Goal: Information Seeking & Learning: Stay updated

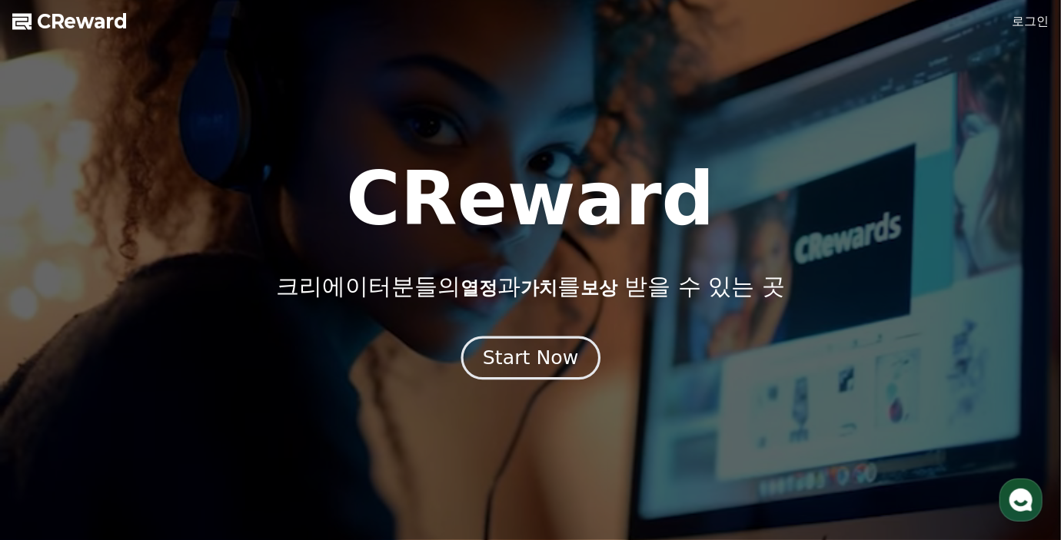
click at [512, 377] on button "Start Now" at bounding box center [529, 358] width 139 height 44
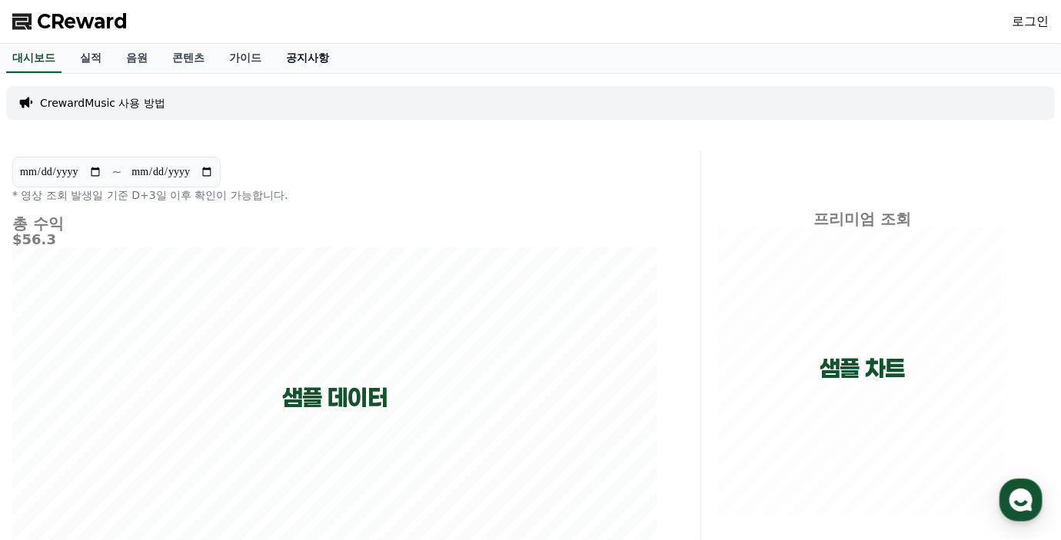
click at [308, 50] on link "공지사항" at bounding box center [308, 58] width 68 height 29
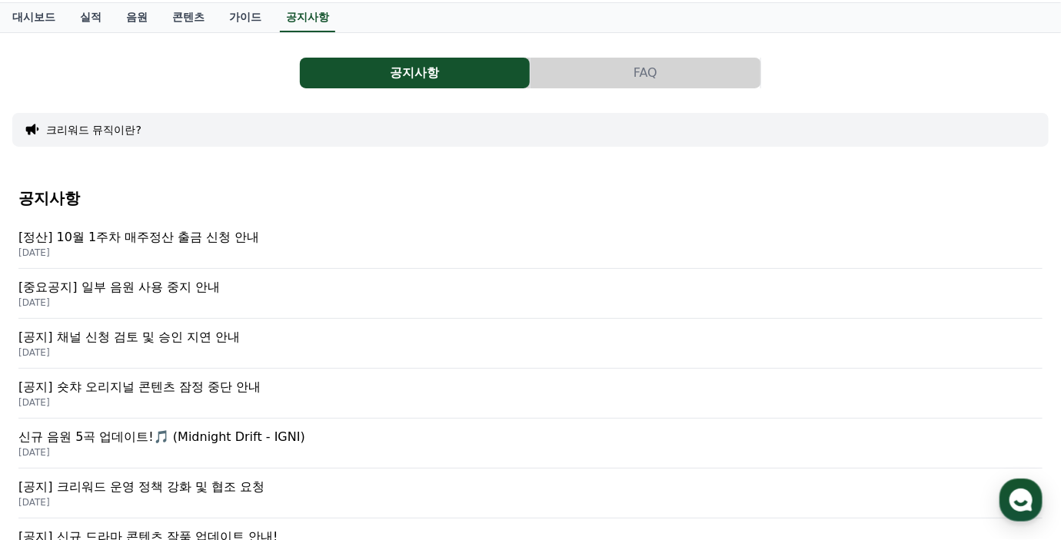
scroll to position [77, 0]
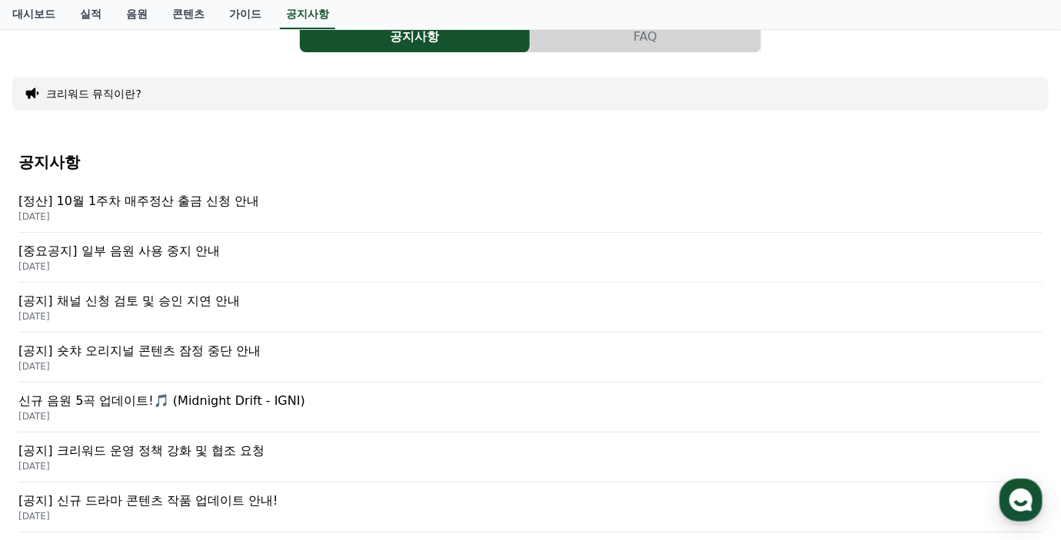
click at [232, 299] on p "[공지] 채널 신청 검토 및 승인 지연 안내" at bounding box center [530, 301] width 1024 height 18
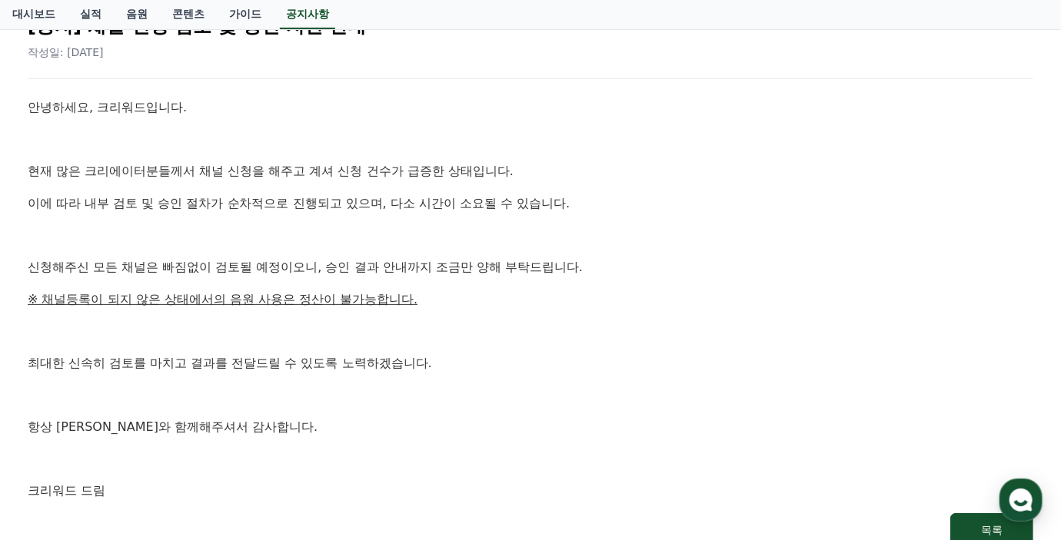
scroll to position [154, 0]
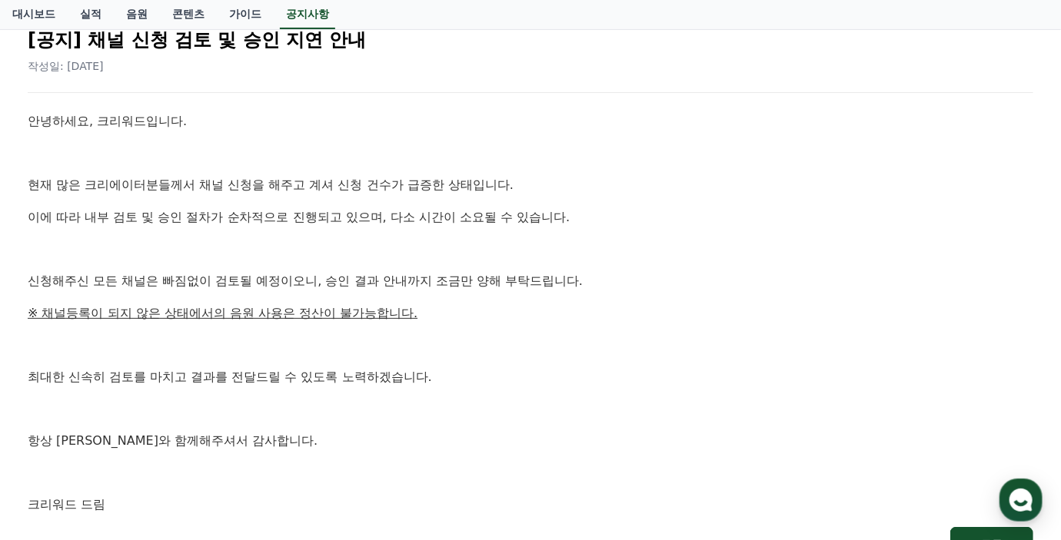
scroll to position [77, 0]
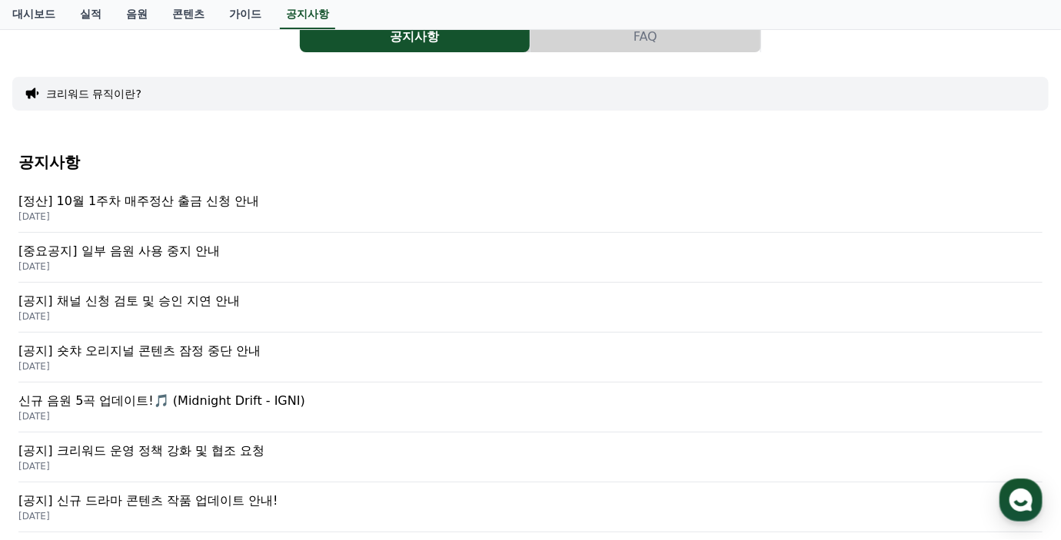
click at [188, 299] on p "[공지] 채널 신청 검토 및 승인 지연 안내" at bounding box center [530, 301] width 1024 height 18
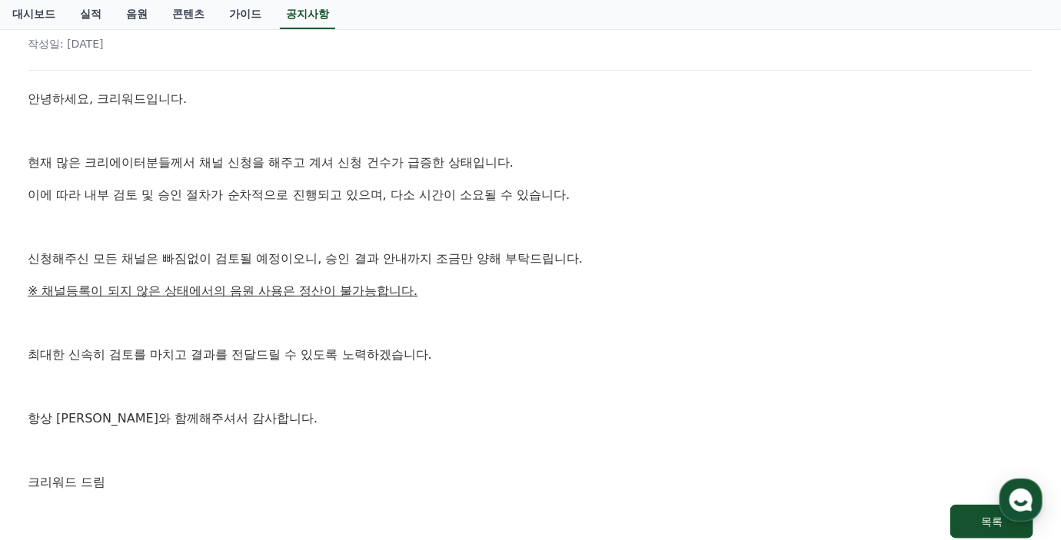
scroll to position [154, 0]
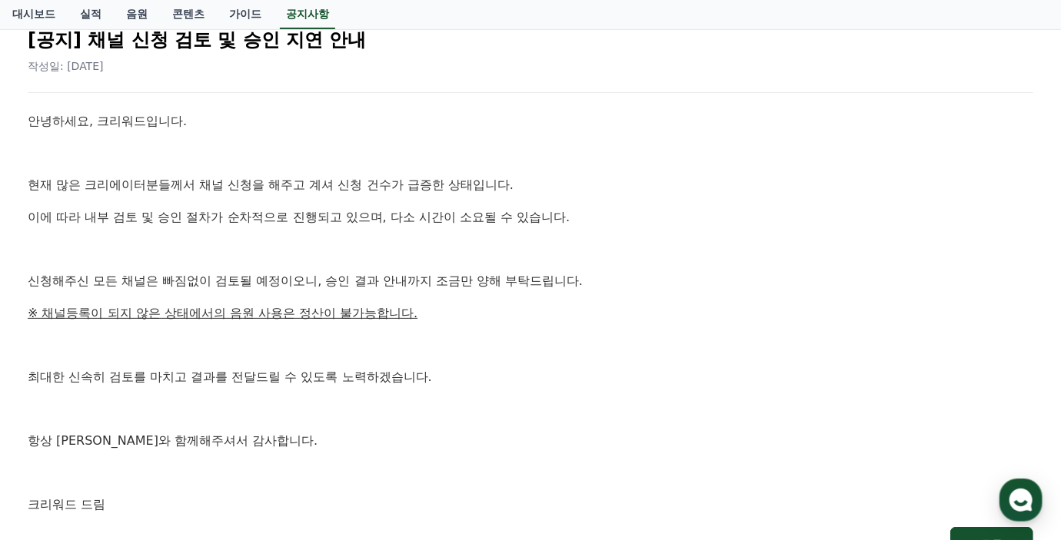
scroll to position [77, 0]
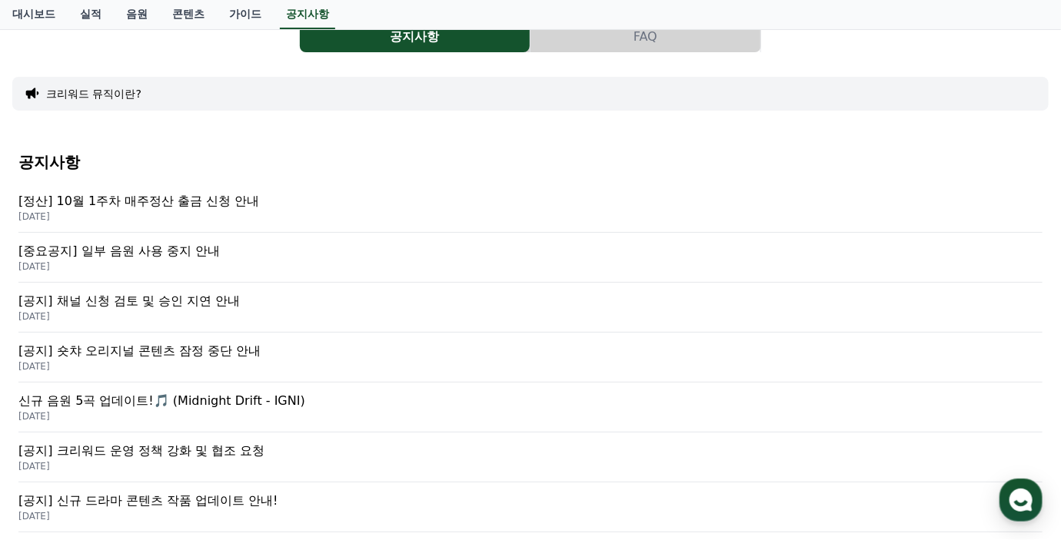
click at [193, 254] on p "[중요공지] 일부 음원 사용 중지 안내" at bounding box center [530, 251] width 1024 height 18
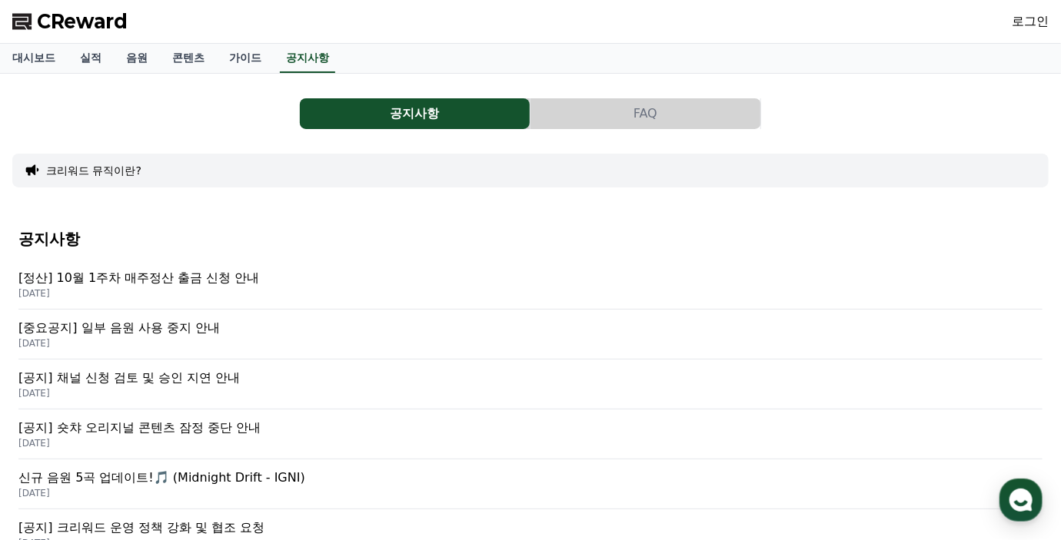
scroll to position [77, 0]
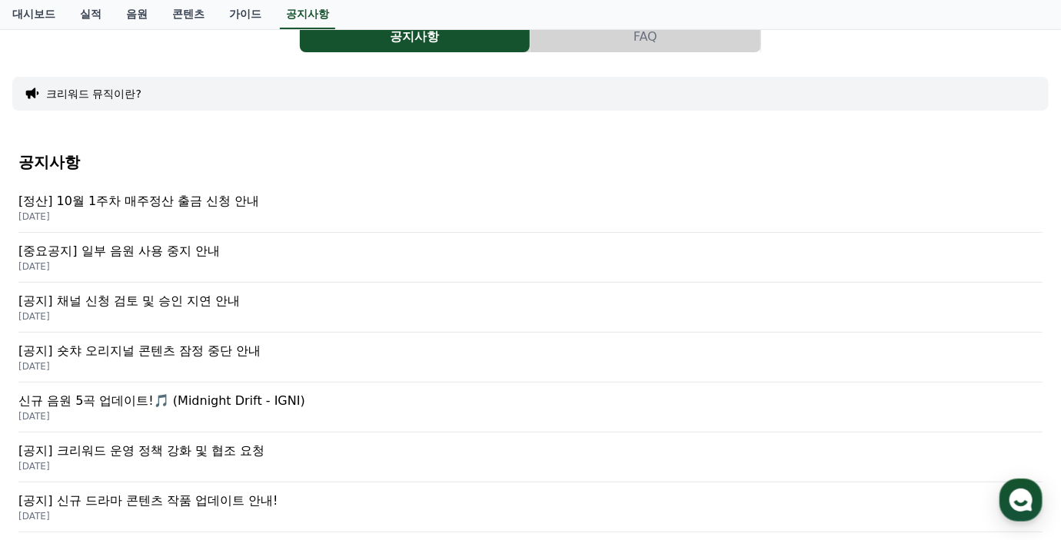
click at [218, 207] on p "[정산] 10월 1주차 매주정산 출금 신청 안내" at bounding box center [530, 201] width 1024 height 18
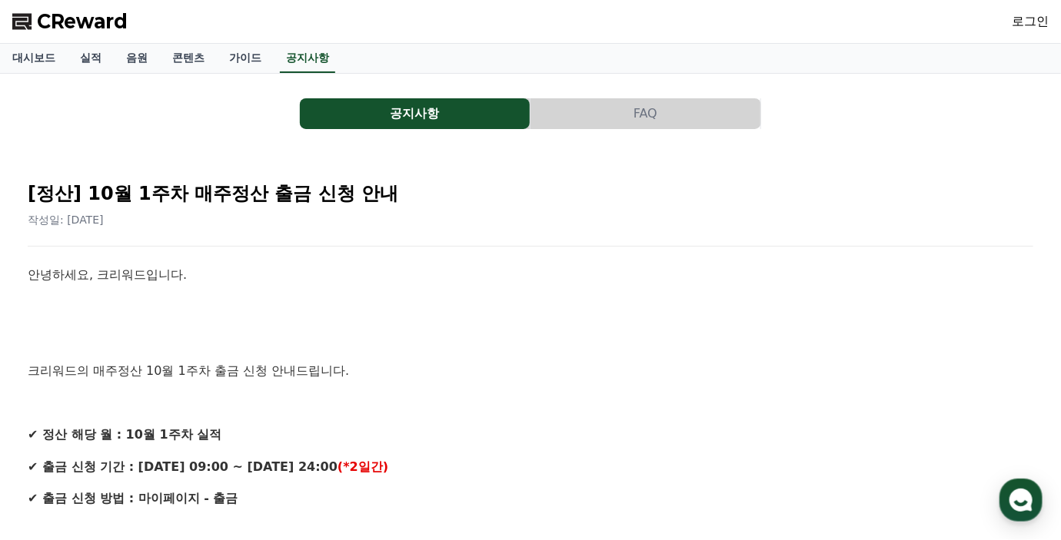
scroll to position [77, 0]
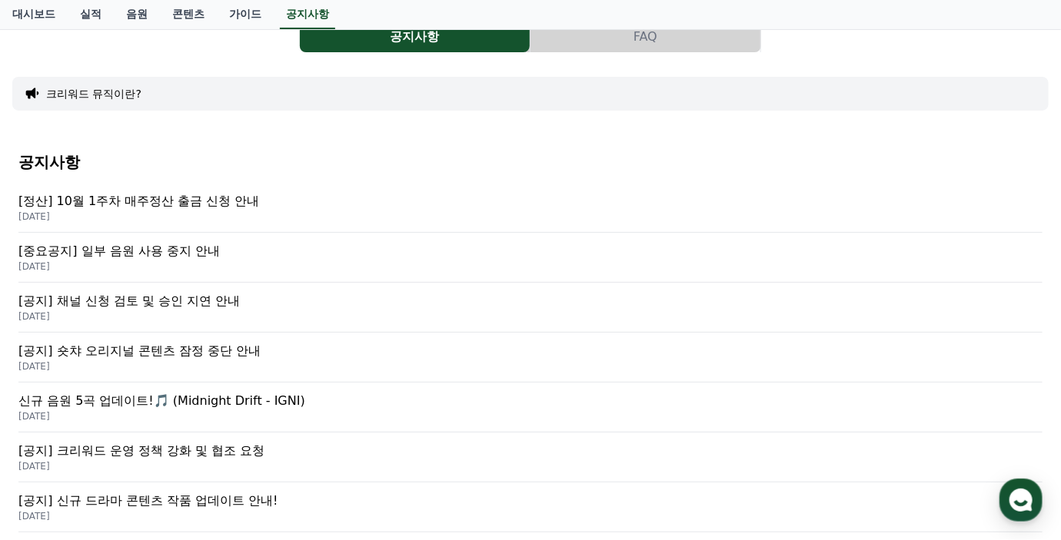
click at [195, 255] on p "[중요공지] 일부 음원 사용 중지 안내" at bounding box center [530, 251] width 1024 height 18
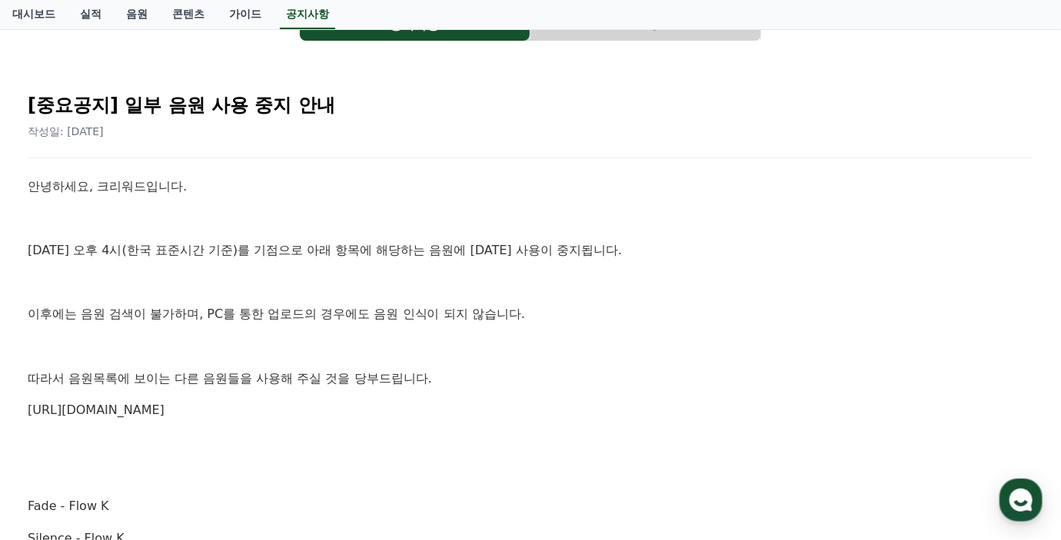
scroll to position [115, 0]
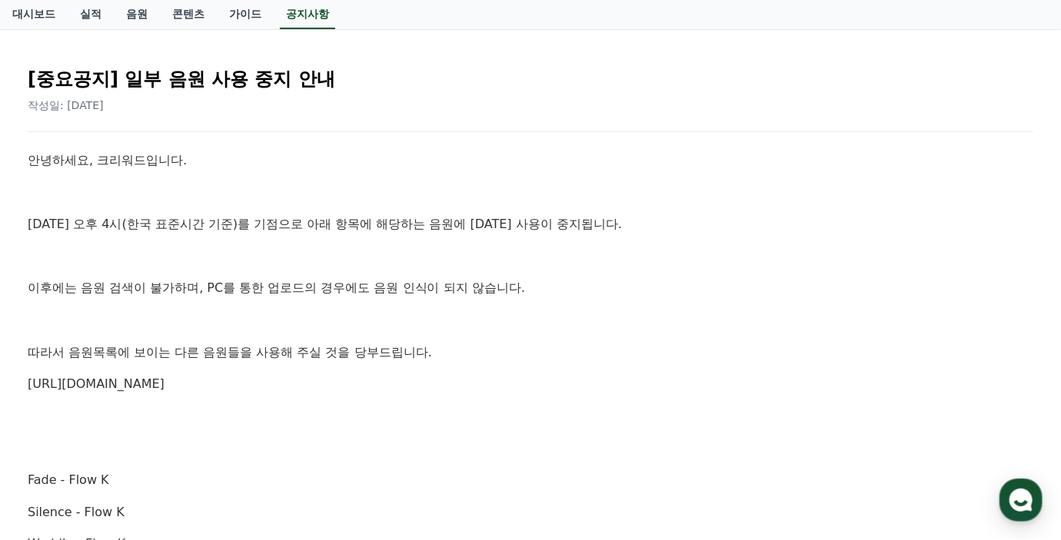
click at [164, 384] on link "[URL][DOMAIN_NAME]" at bounding box center [96, 384] width 137 height 15
